Goal: Information Seeking & Learning: Learn about a topic

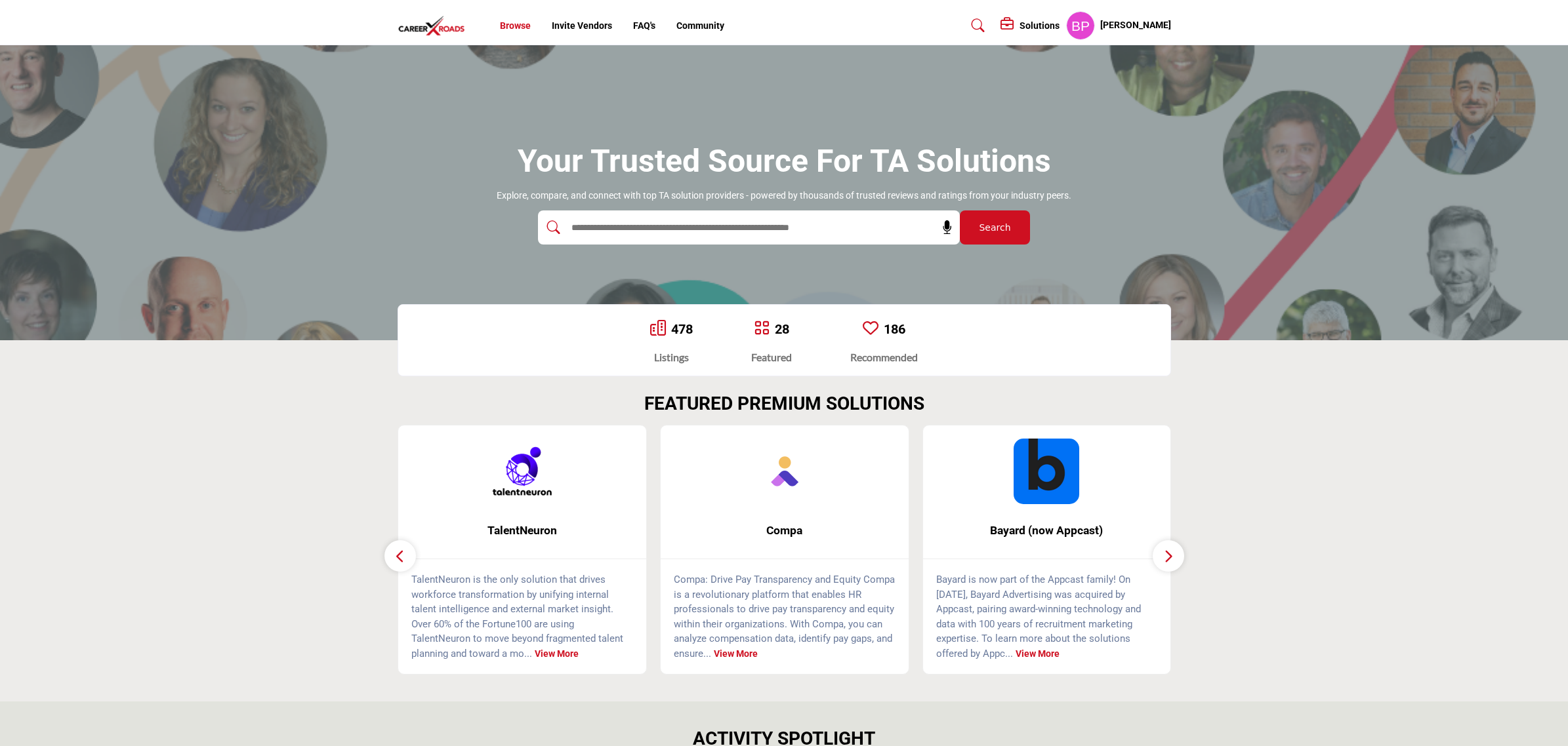
click at [519, 30] on link "Browse" at bounding box center [516, 25] width 31 height 11
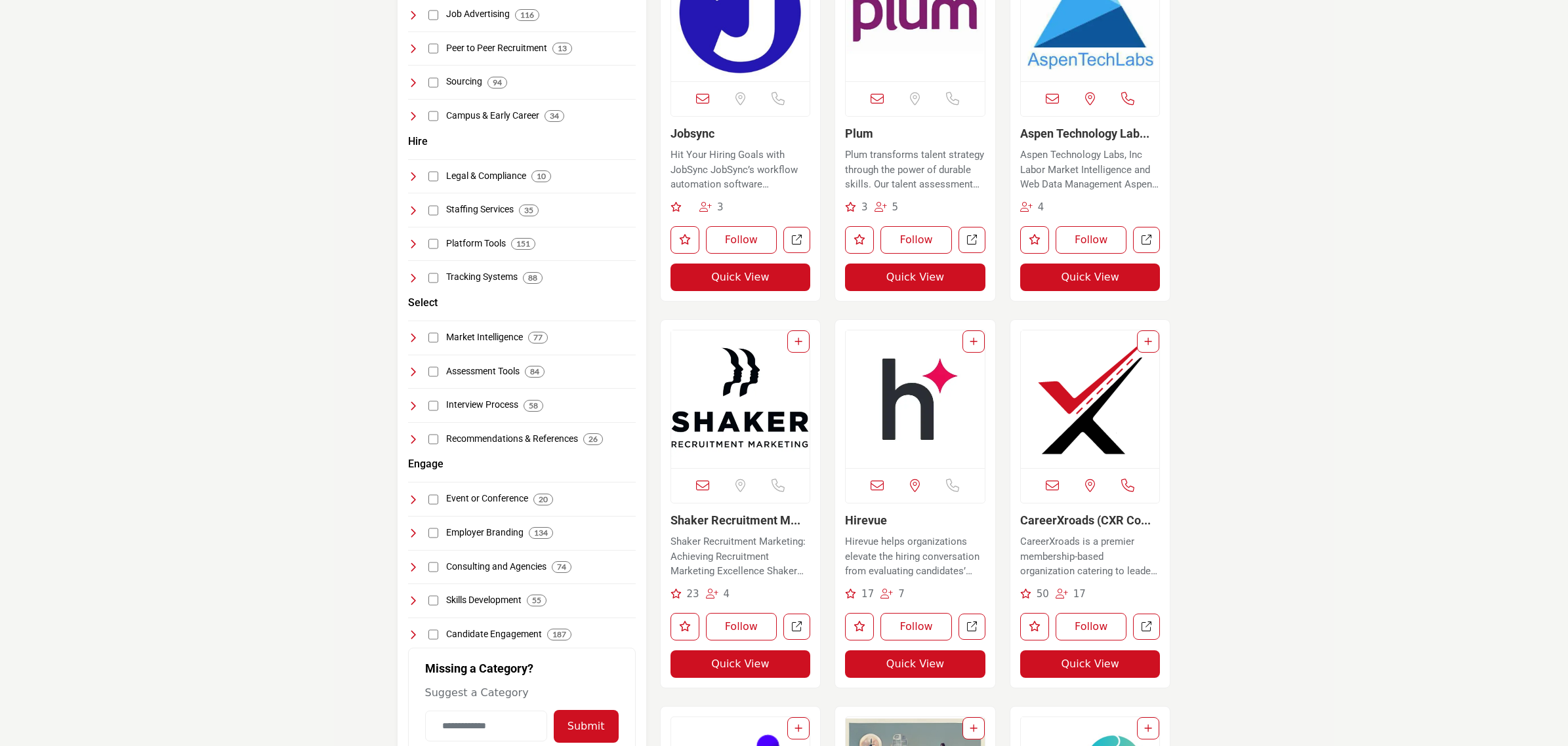
scroll to position [410, 0]
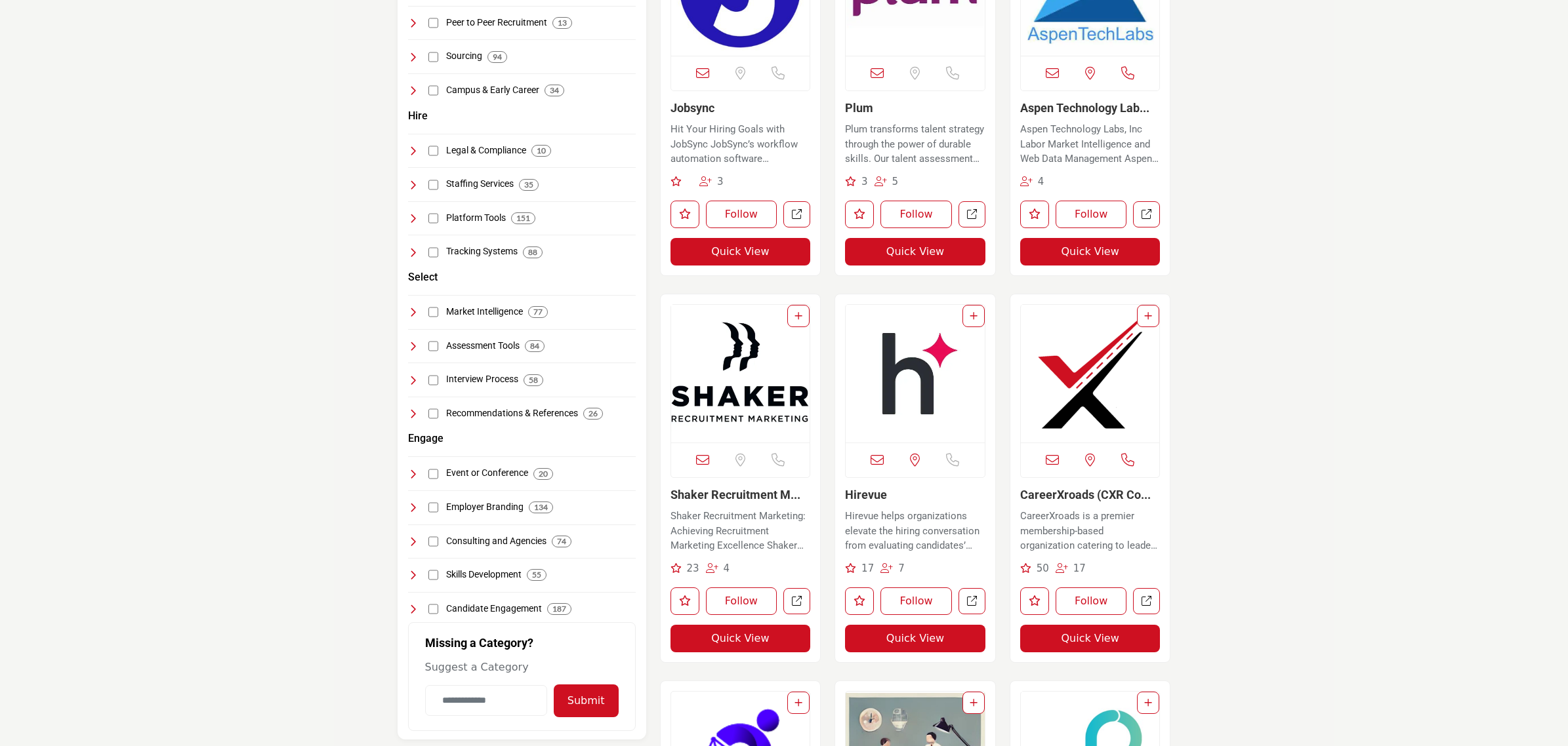
click at [1042, 382] on img "Open Listing in new tab" at bounding box center [1090, 373] width 139 height 138
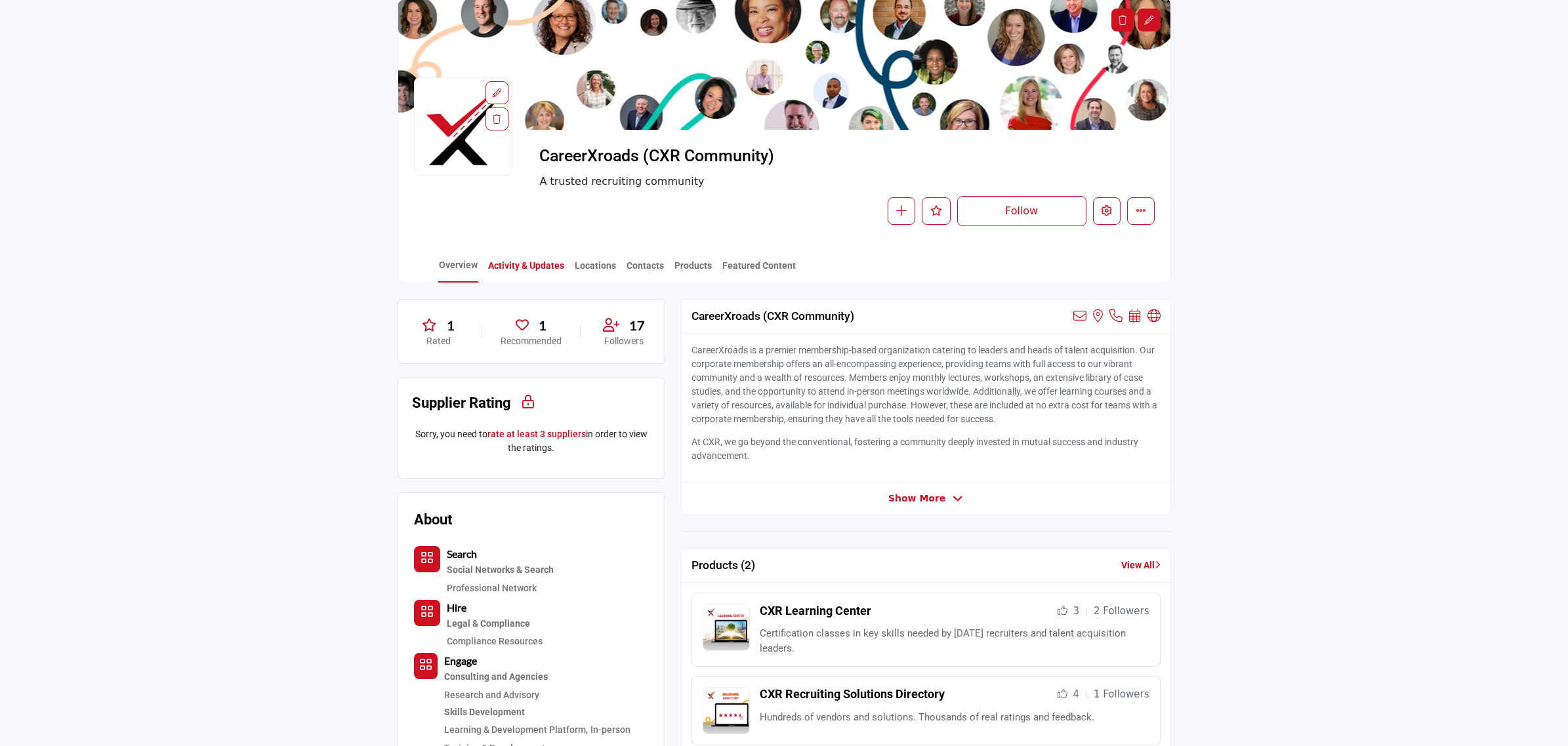
scroll to position [82, 0]
click at [538, 269] on link "Activity & Updates" at bounding box center [526, 270] width 77 height 23
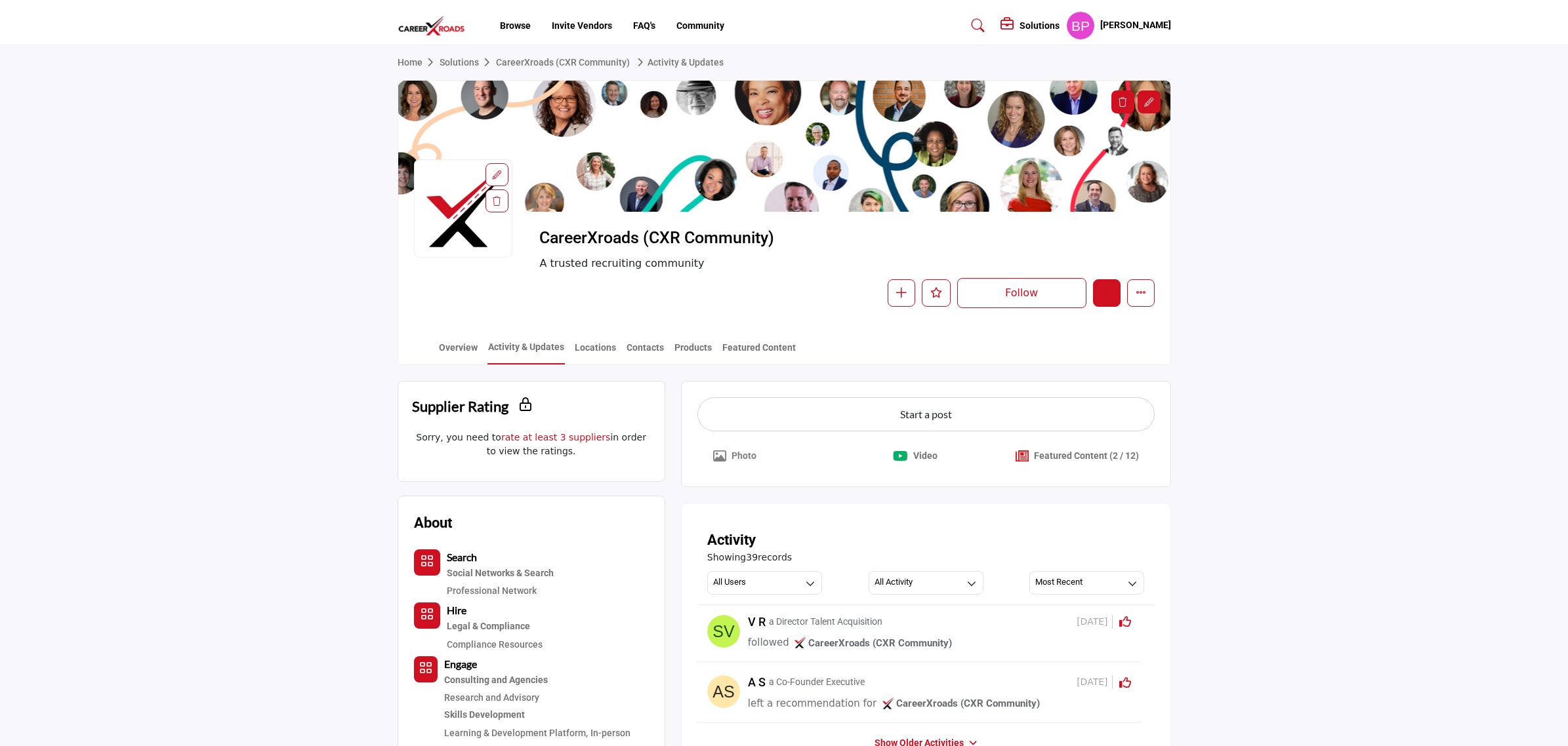
click at [1097, 289] on button "Edit company" at bounding box center [1107, 293] width 28 height 28
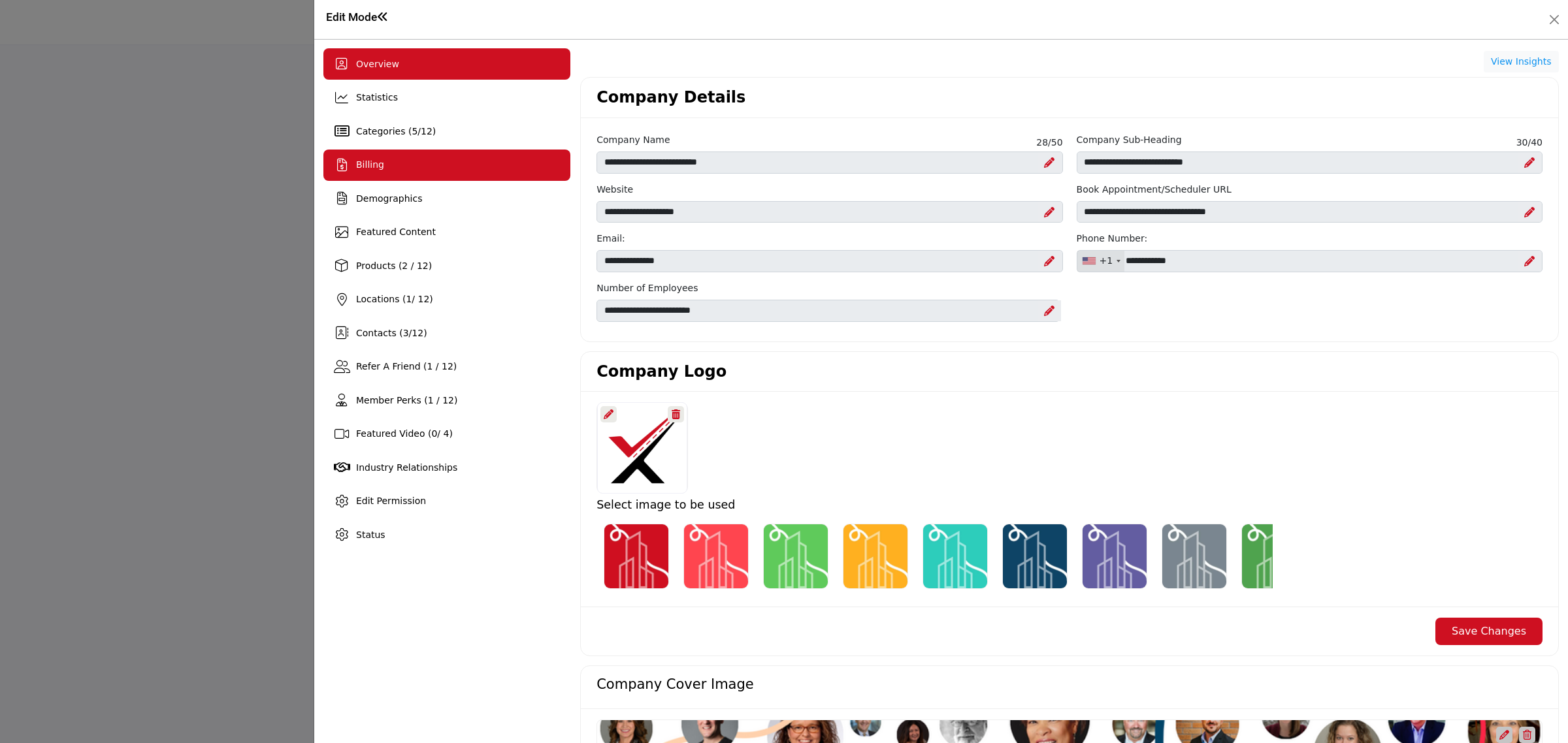
click at [410, 166] on div "Billing" at bounding box center [447, 165] width 247 height 32
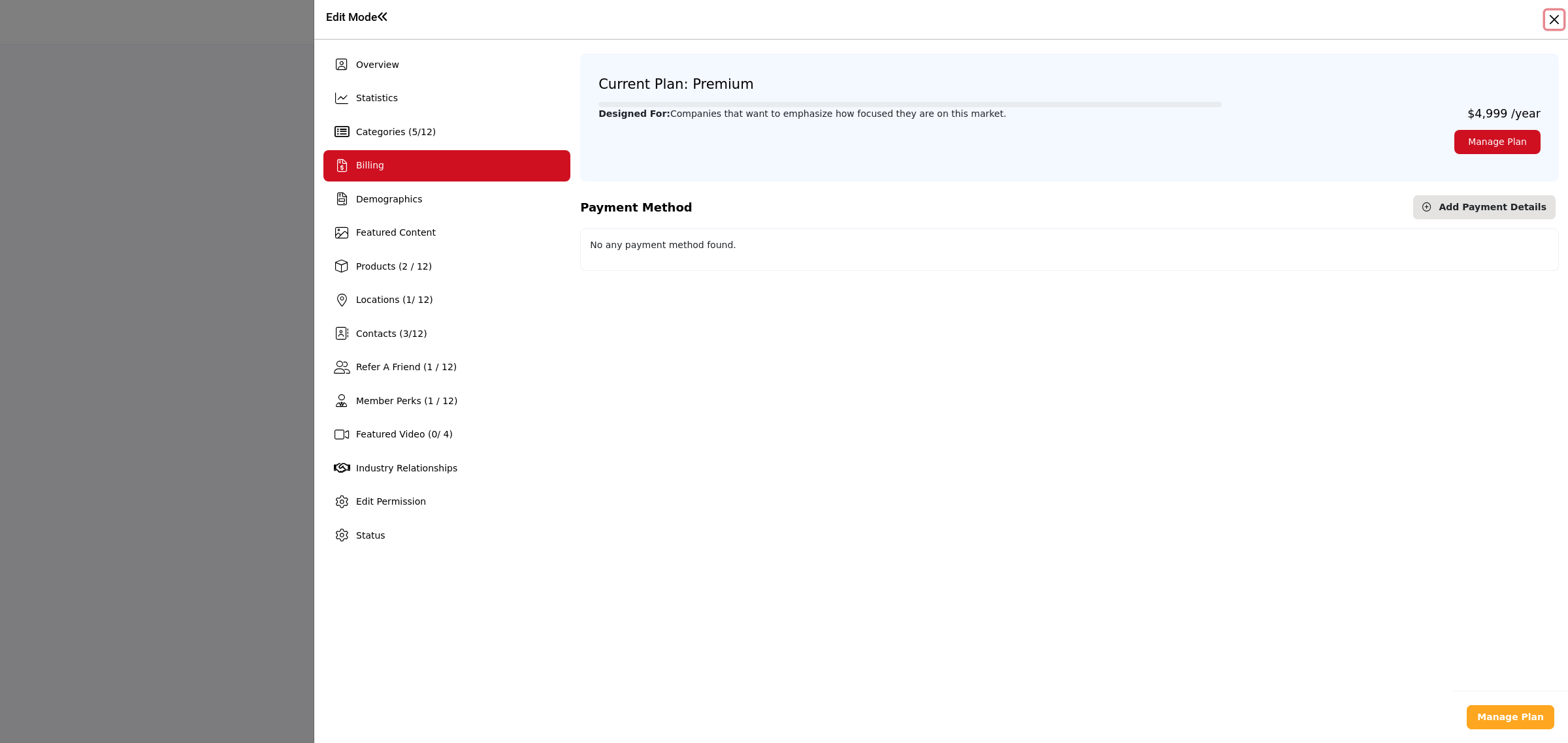
click at [1555, 12] on button "Close" at bounding box center [1554, 20] width 18 height 18
